Goal: Find specific page/section: Find specific page/section

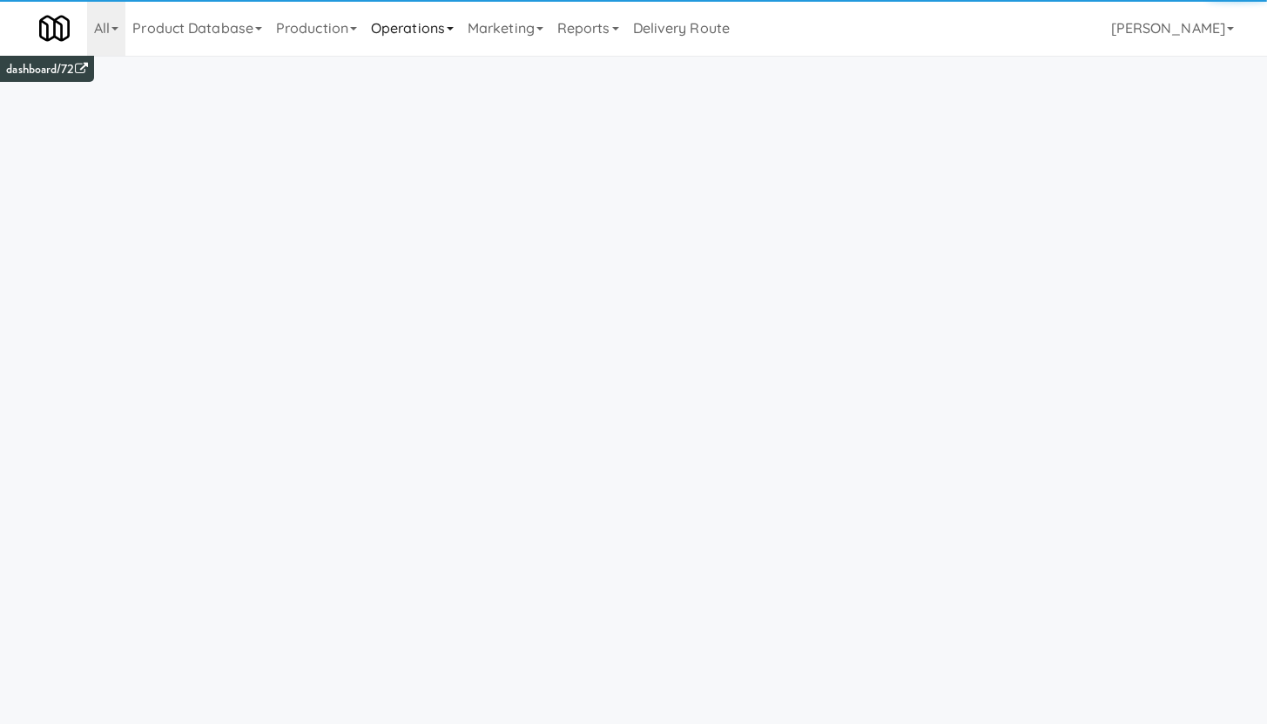
click at [400, 32] on link "Operations" at bounding box center [412, 28] width 97 height 56
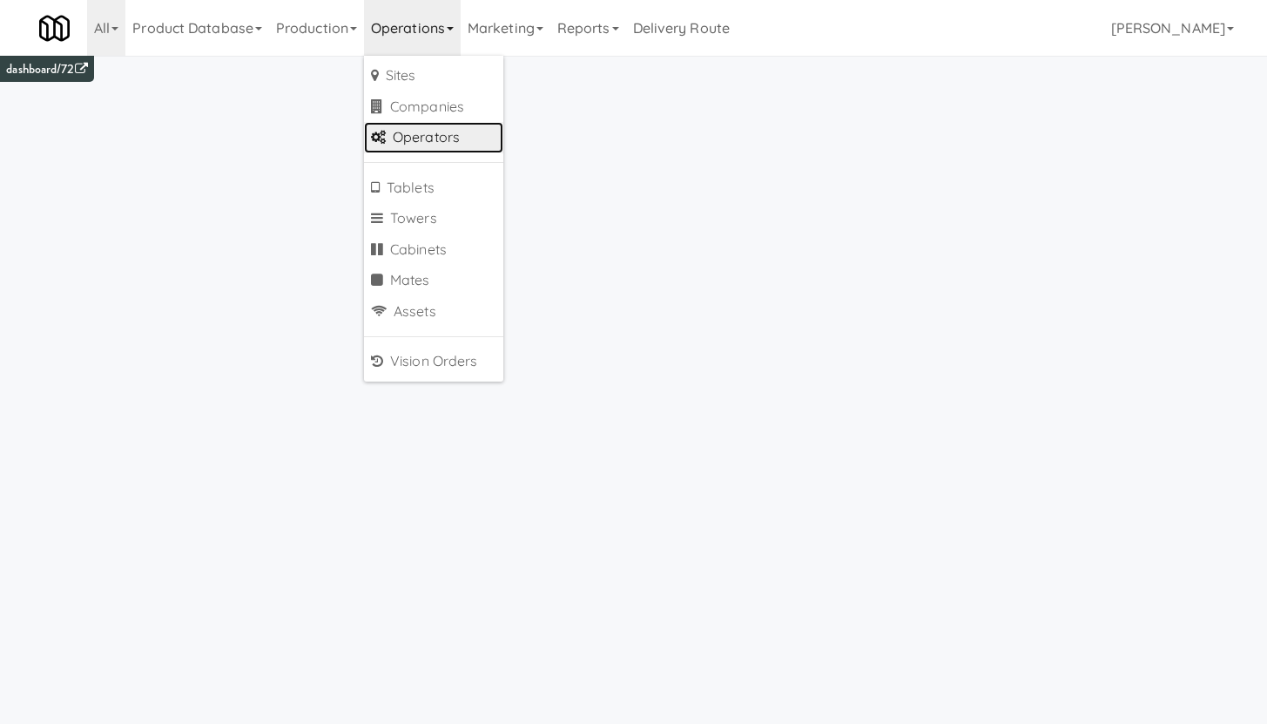
click at [408, 141] on link "Operators" at bounding box center [433, 137] width 139 height 31
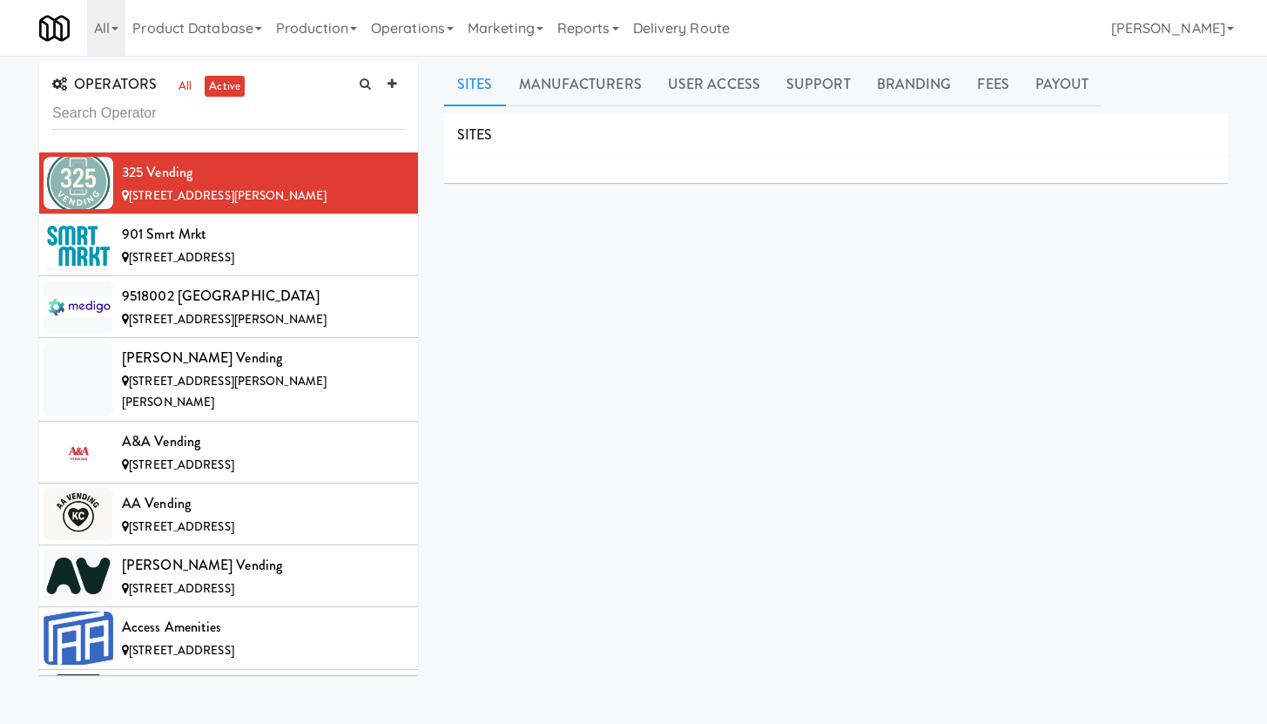
click at [157, 106] on input "text" at bounding box center [228, 114] width 353 height 32
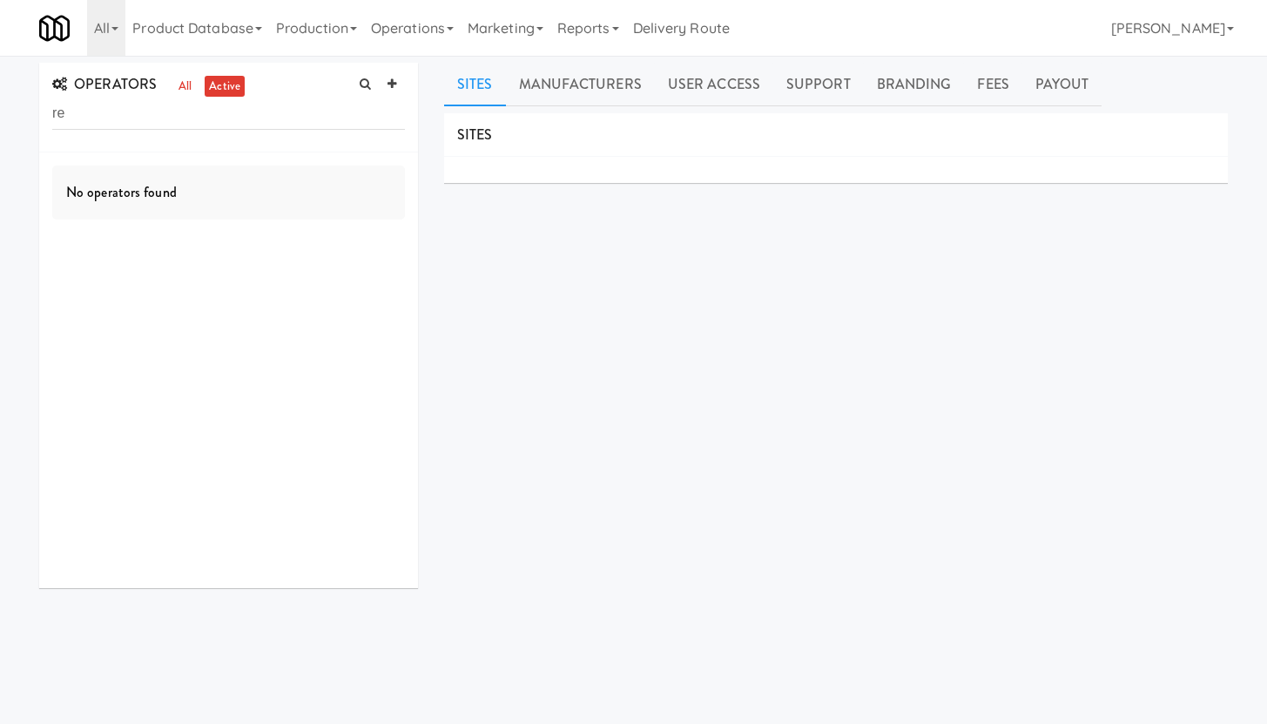
type input "r"
type input "mountain ame"
click at [255, 173] on div "Mountain Amenities" at bounding box center [263, 172] width 283 height 26
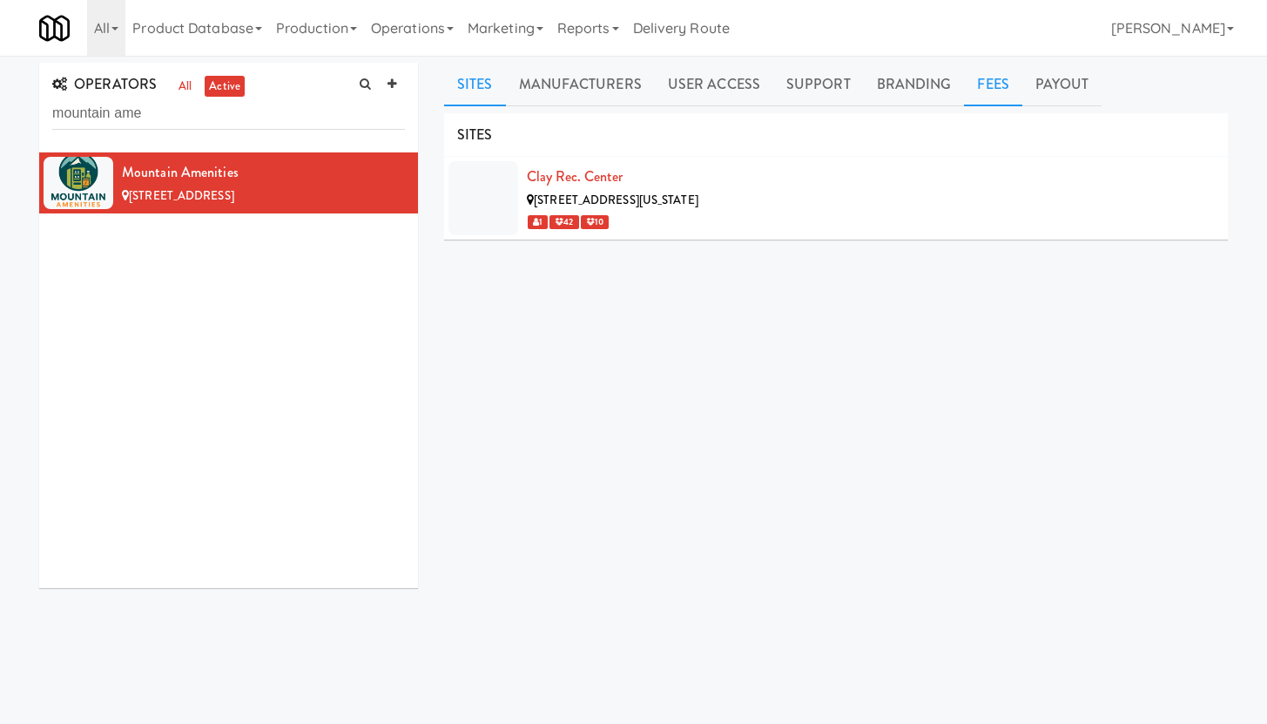
click at [991, 80] on link "Fees" at bounding box center [992, 85] width 57 height 44
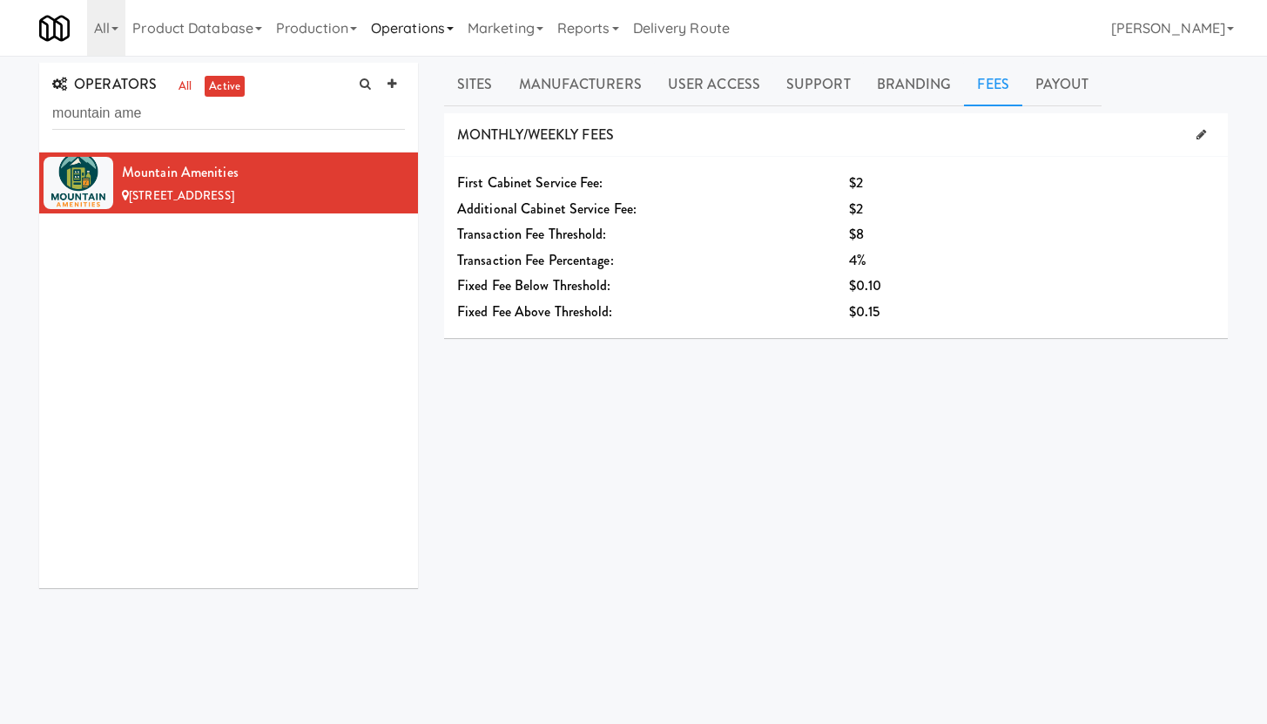
click at [442, 18] on link "Operations" at bounding box center [412, 28] width 97 height 56
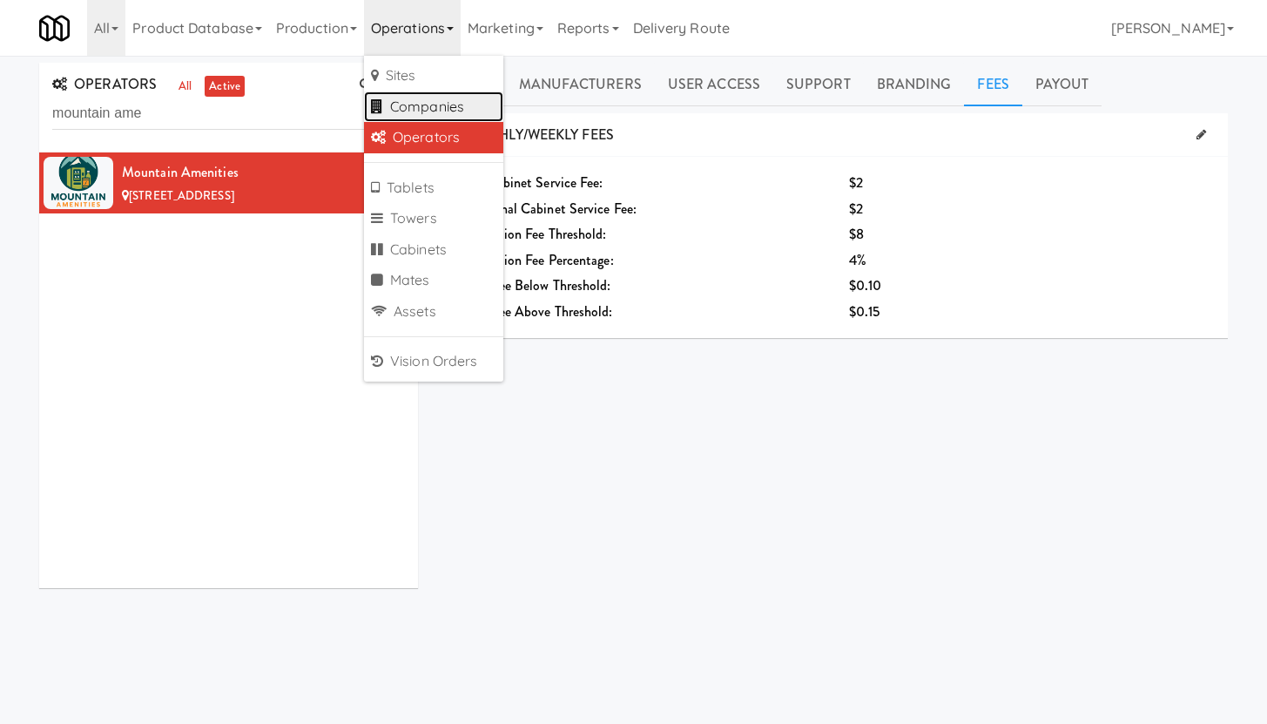
click at [440, 109] on link "Companies" at bounding box center [433, 106] width 139 height 31
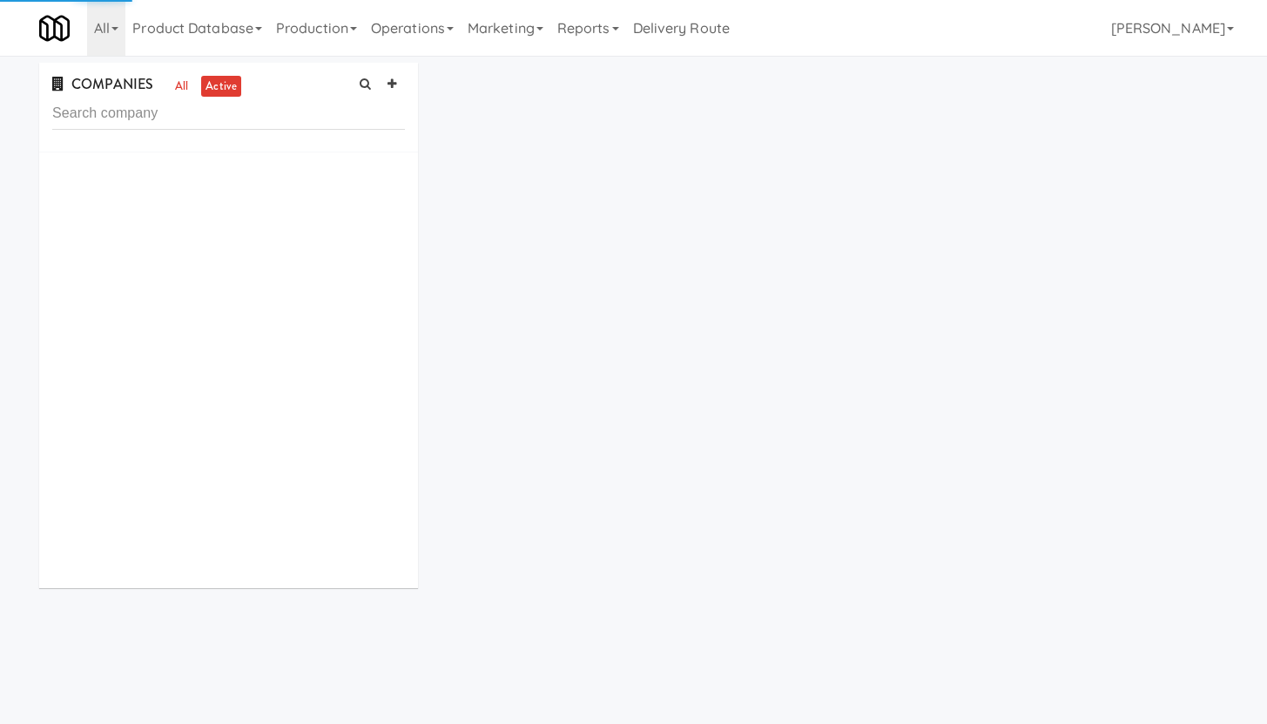
click at [165, 121] on input "text" at bounding box center [228, 114] width 353 height 32
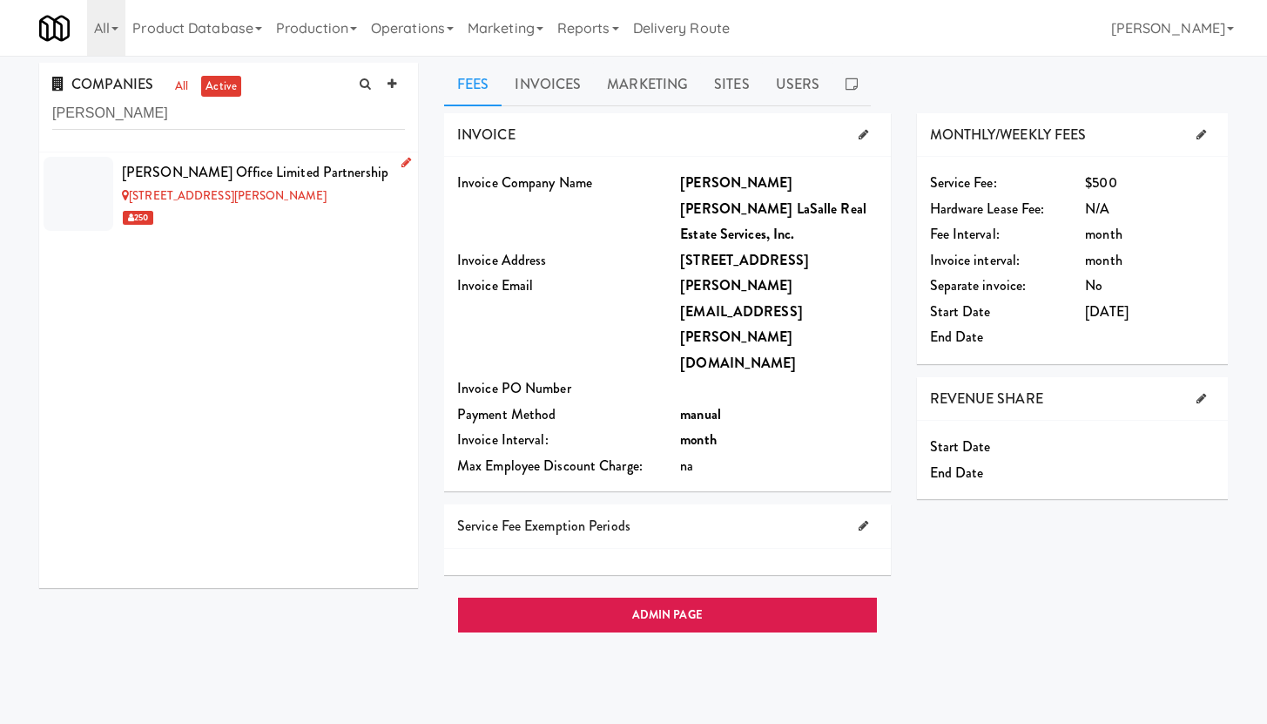
click at [286, 204] on div "[STREET_ADDRESS][PERSON_NAME]" at bounding box center [263, 196] width 283 height 22
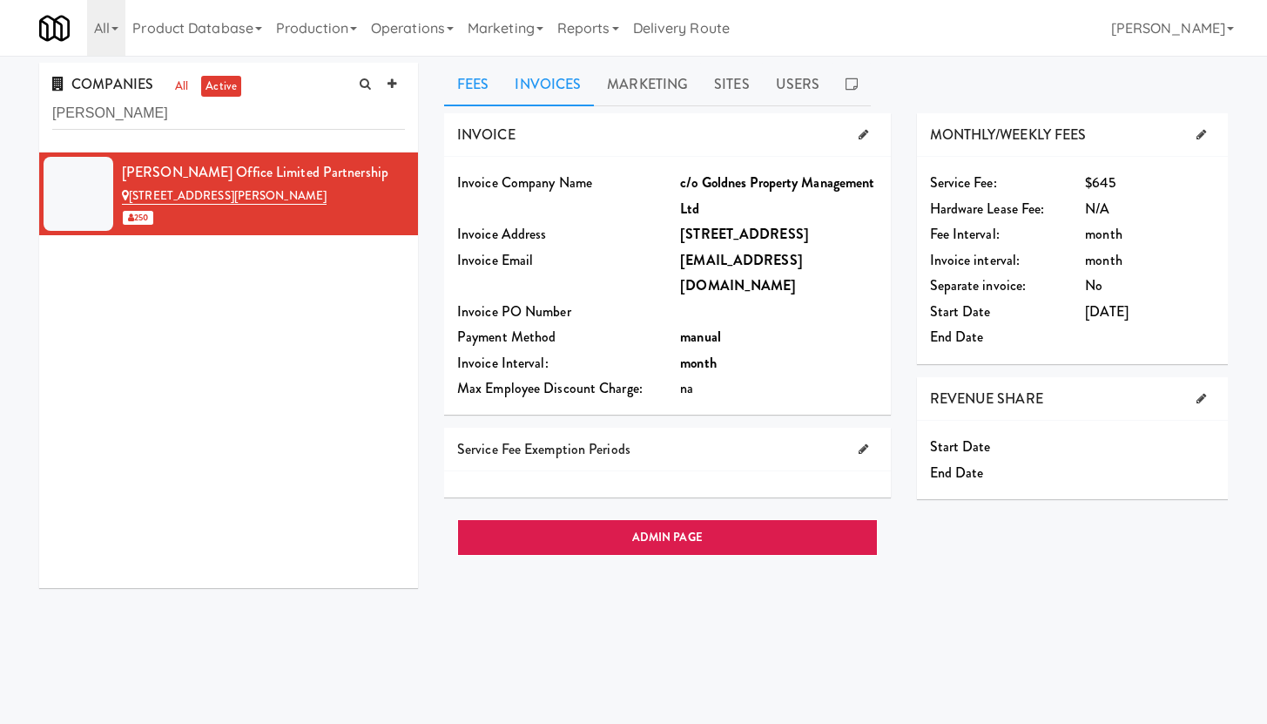
click at [556, 89] on link "Invoices" at bounding box center [548, 85] width 92 height 44
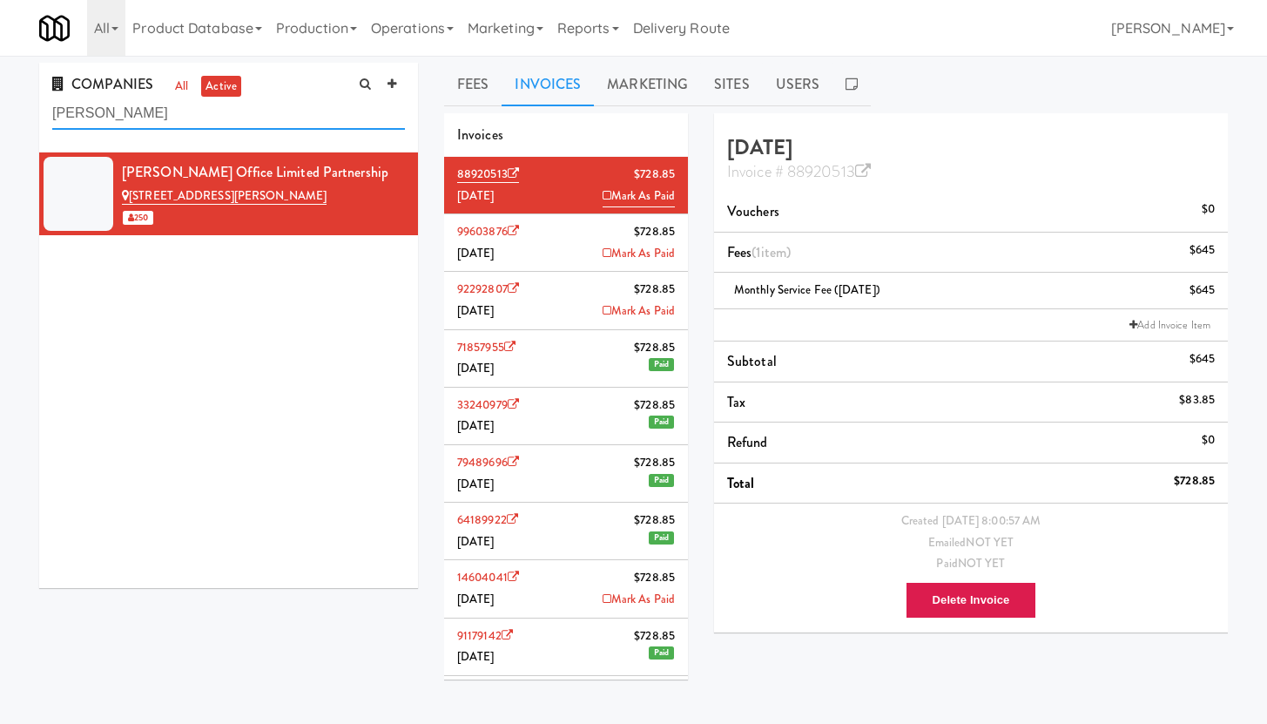
drag, startPoint x: 104, startPoint y: 112, endPoint x: 0, endPoint y: 104, distance: 104.8
click at [0, 104] on div "COMPANIES all active [PERSON_NAME] Office Limited Partnership [STREET_ADDRESS][…" at bounding box center [633, 415] width 1267 height 704
type input "1900"
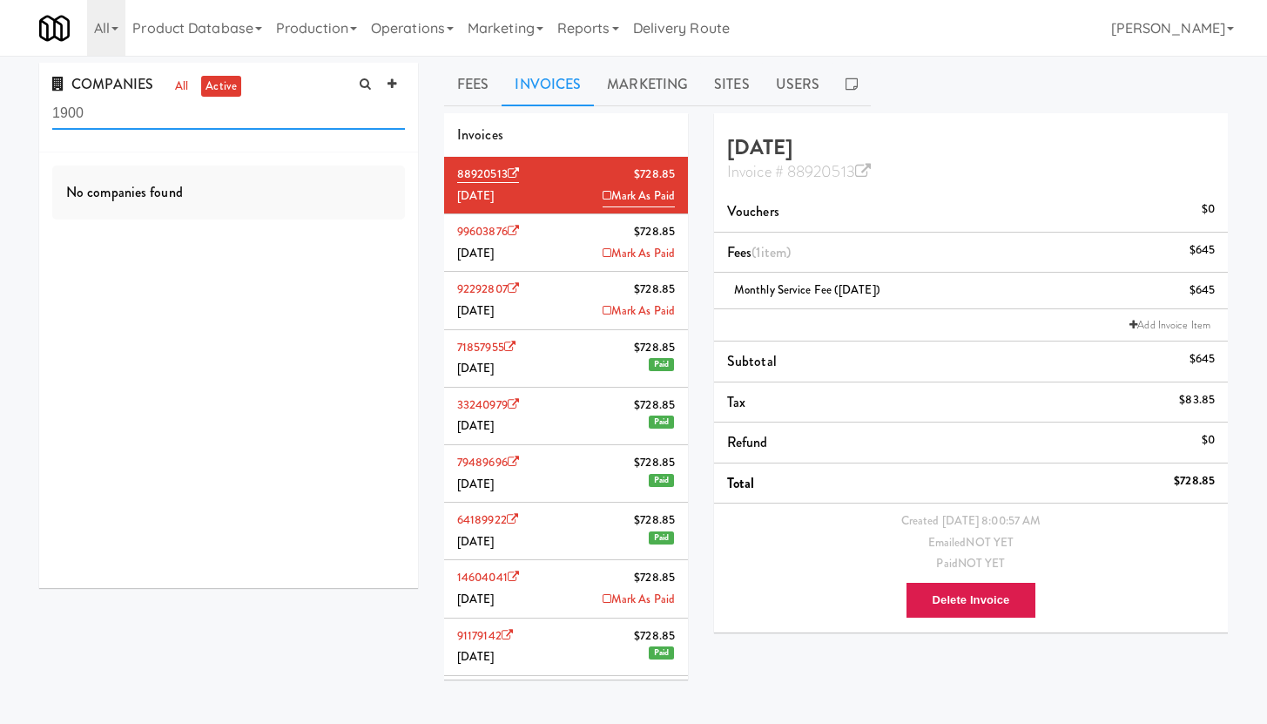
drag, startPoint x: 100, startPoint y: 111, endPoint x: 17, endPoint y: 111, distance: 82.7
click at [17, 111] on div "COMPANIES all active 1900 No companies found Fees Invoices Marketing Sites User…" at bounding box center [633, 415] width 1267 height 704
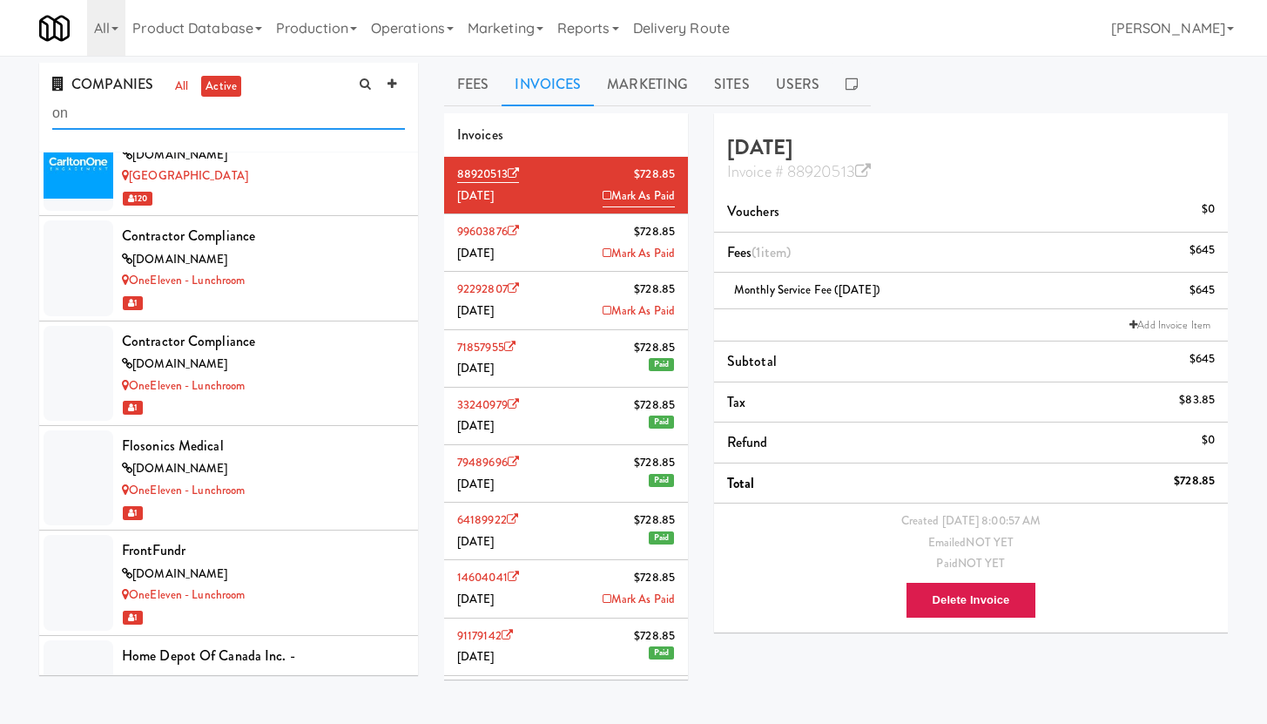
scroll to position [451, 0]
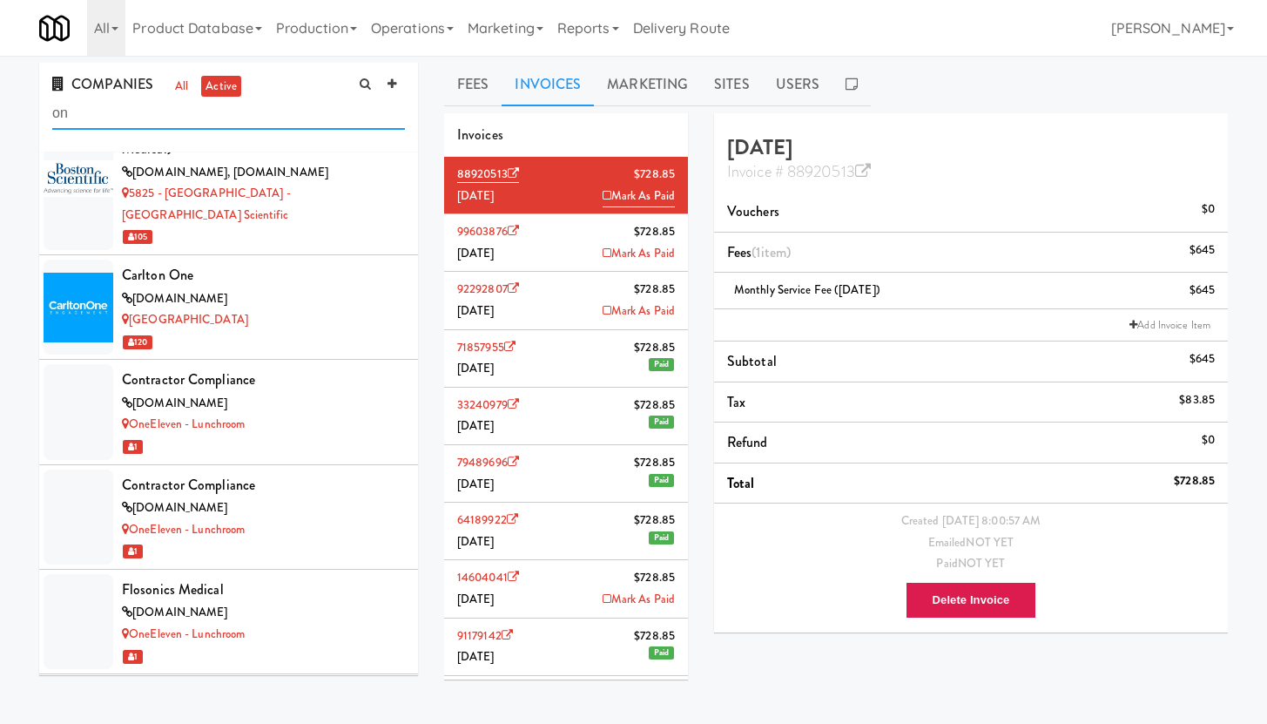
type input "o"
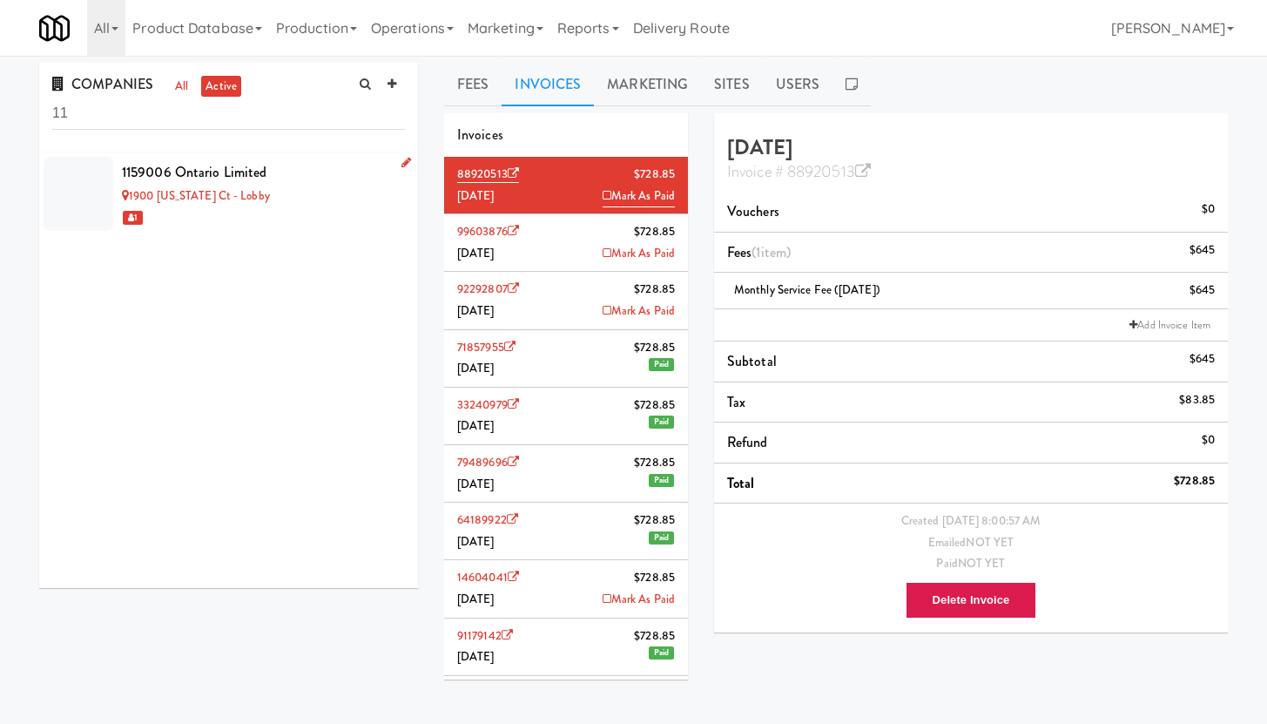
click at [279, 182] on div "1159006 Ontario Limited" at bounding box center [263, 172] width 283 height 26
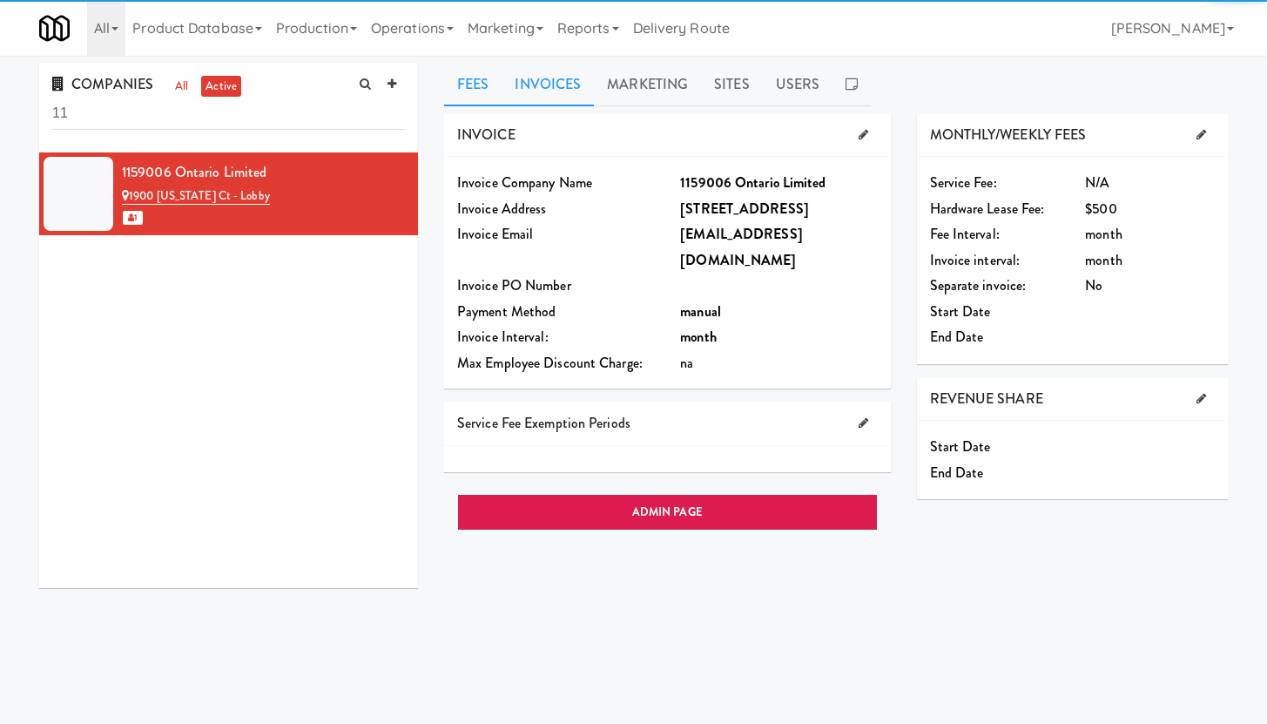
click at [557, 80] on link "Invoices" at bounding box center [548, 85] width 92 height 44
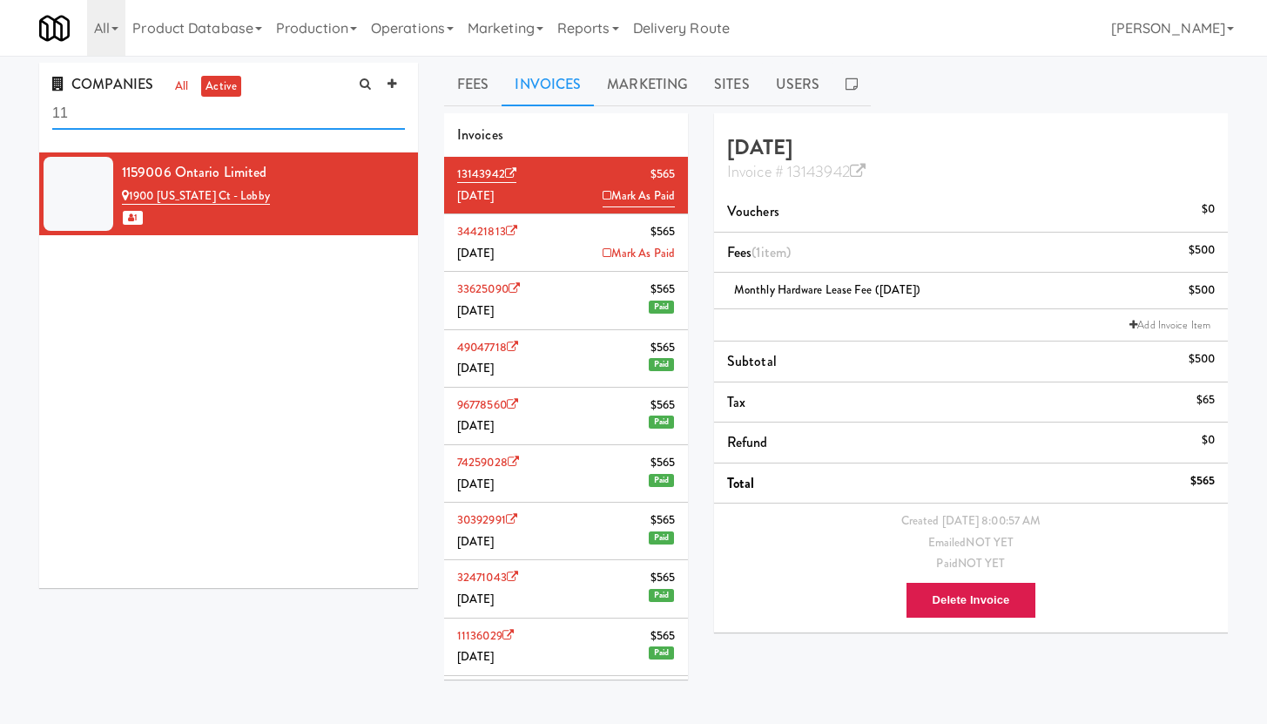
drag, startPoint x: 110, startPoint y: 118, endPoint x: 21, endPoint y: 101, distance: 90.5
click at [21, 101] on div "COMPANIES all active 11 1159006 Ontario Limited 1900 [US_STATE] Ct - Lobby 1 Fe…" at bounding box center [633, 415] width 1267 height 704
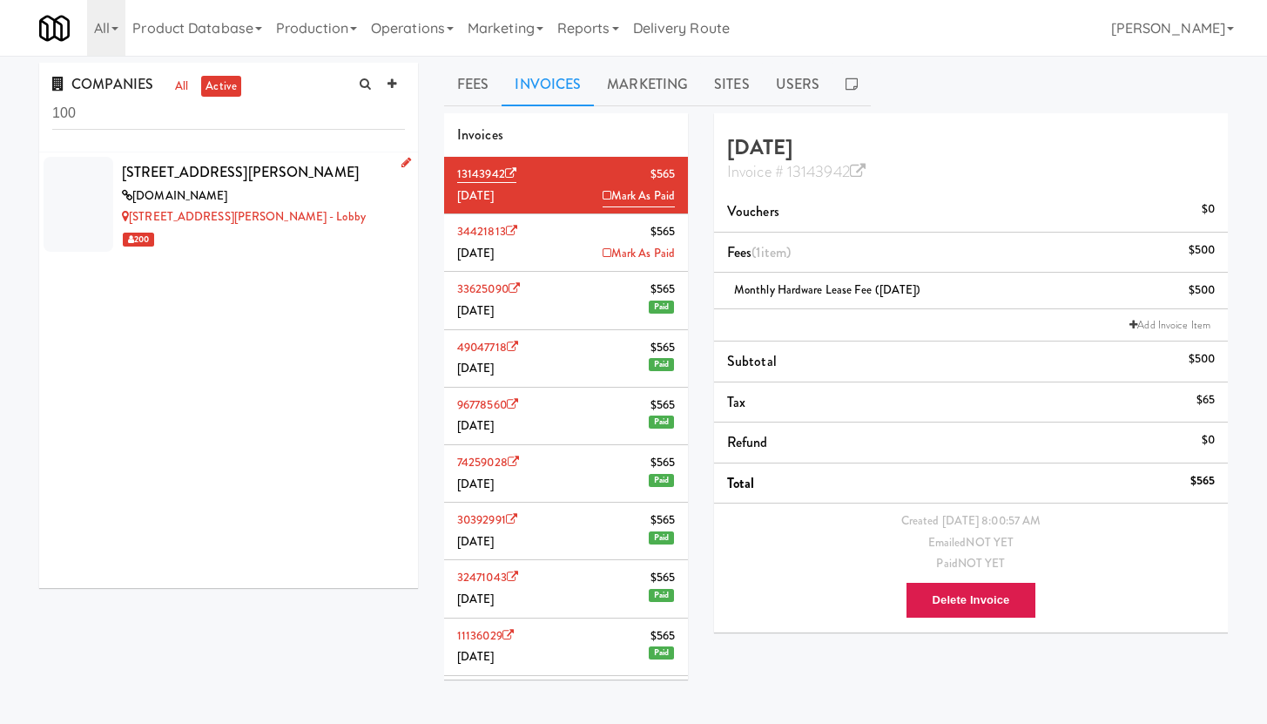
click at [302, 199] on div "[DOMAIN_NAME]" at bounding box center [263, 196] width 283 height 22
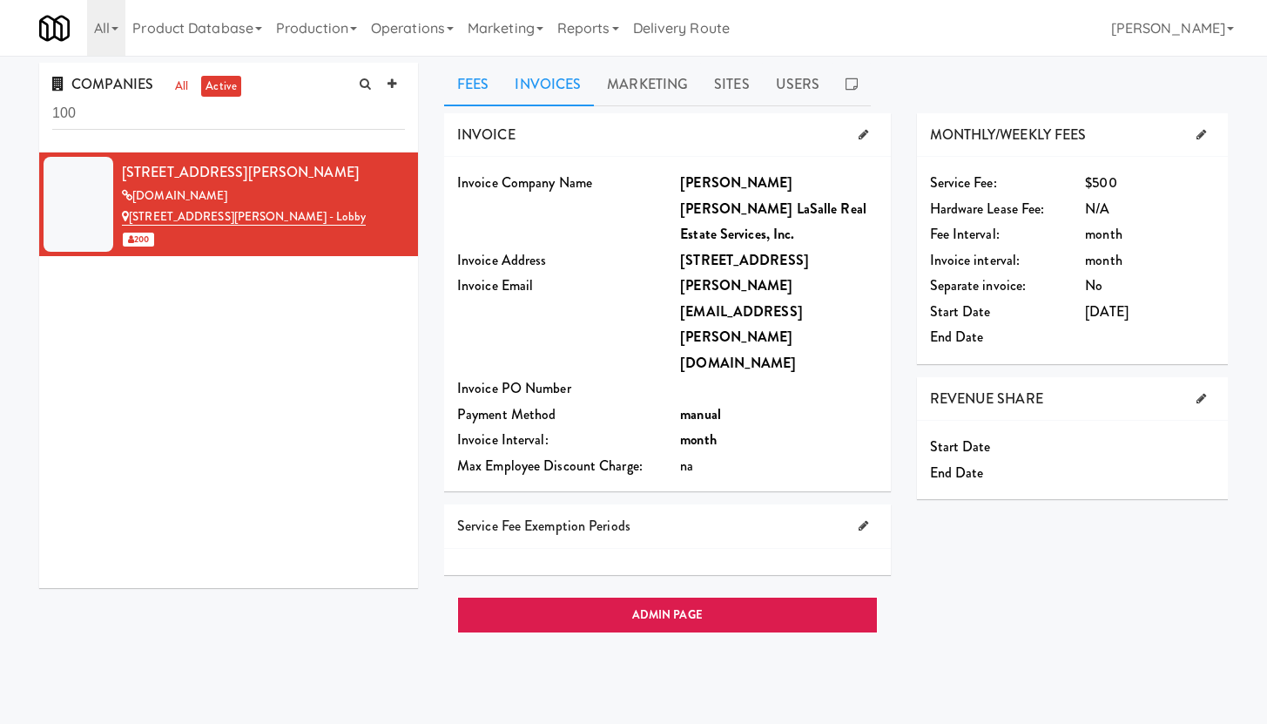
click at [544, 82] on link "Invoices" at bounding box center [548, 85] width 92 height 44
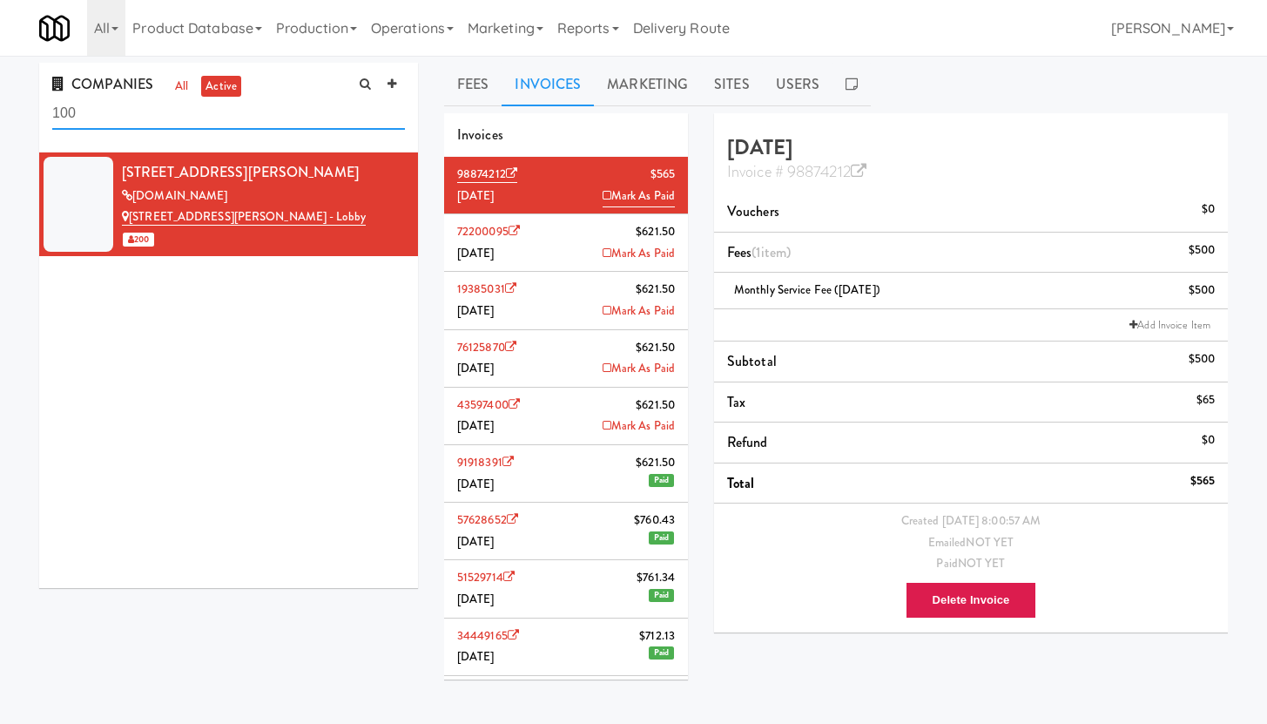
drag, startPoint x: 78, startPoint y: 113, endPoint x: 44, endPoint y: 107, distance: 35.4
click at [44, 107] on div "COMPANIES all active 100" at bounding box center [228, 108] width 379 height 90
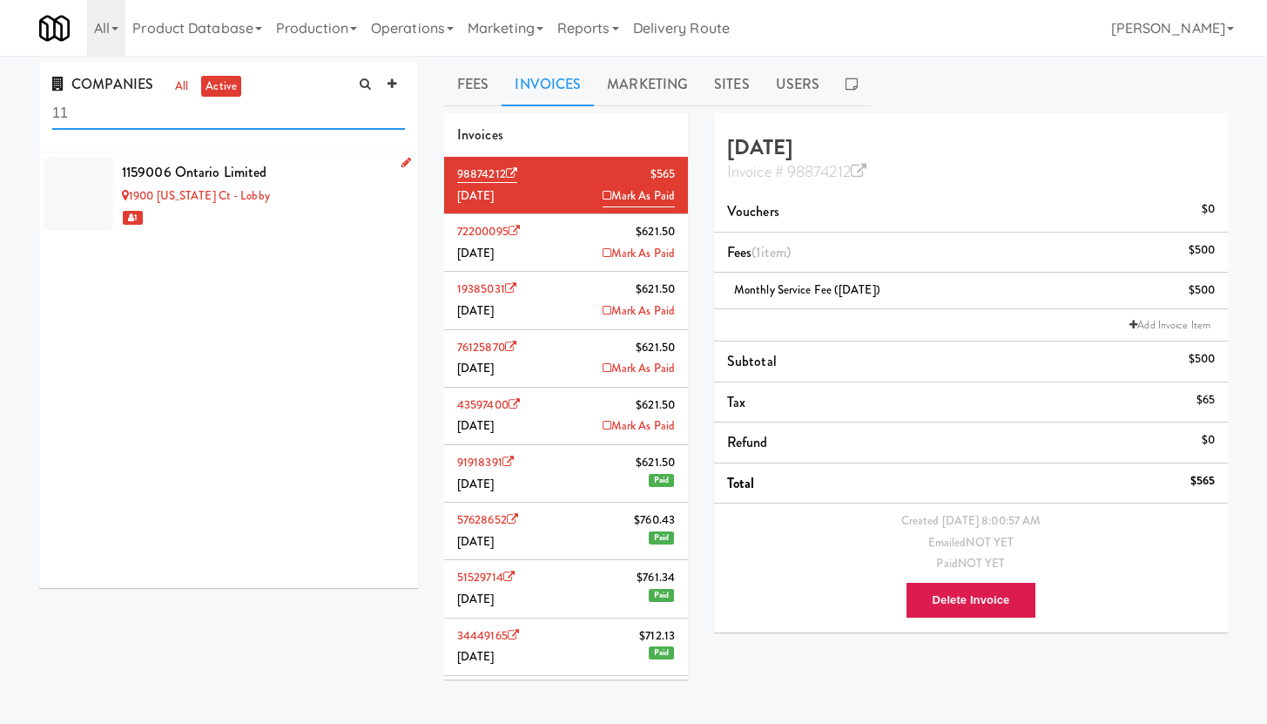
type input "11"
click at [319, 168] on div "1159006 Ontario Limited" at bounding box center [263, 172] width 283 height 26
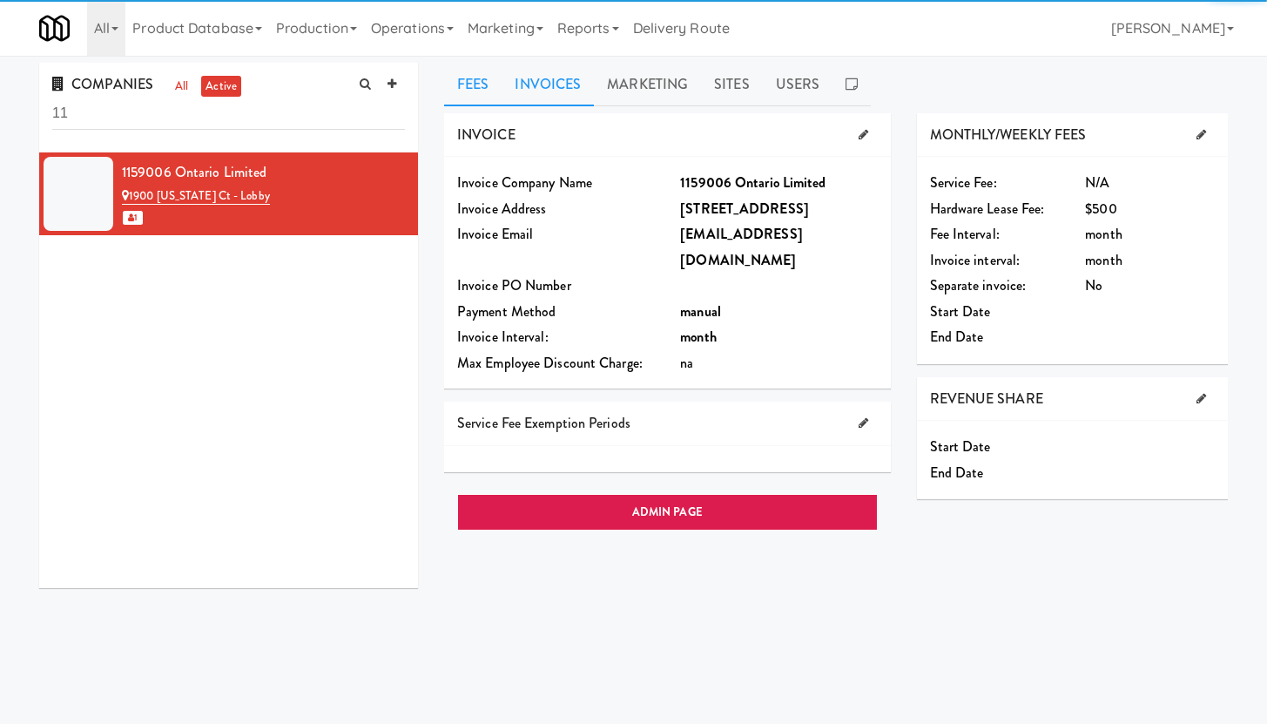
click at [526, 91] on link "Invoices" at bounding box center [548, 85] width 92 height 44
